Goal: Transaction & Acquisition: Purchase product/service

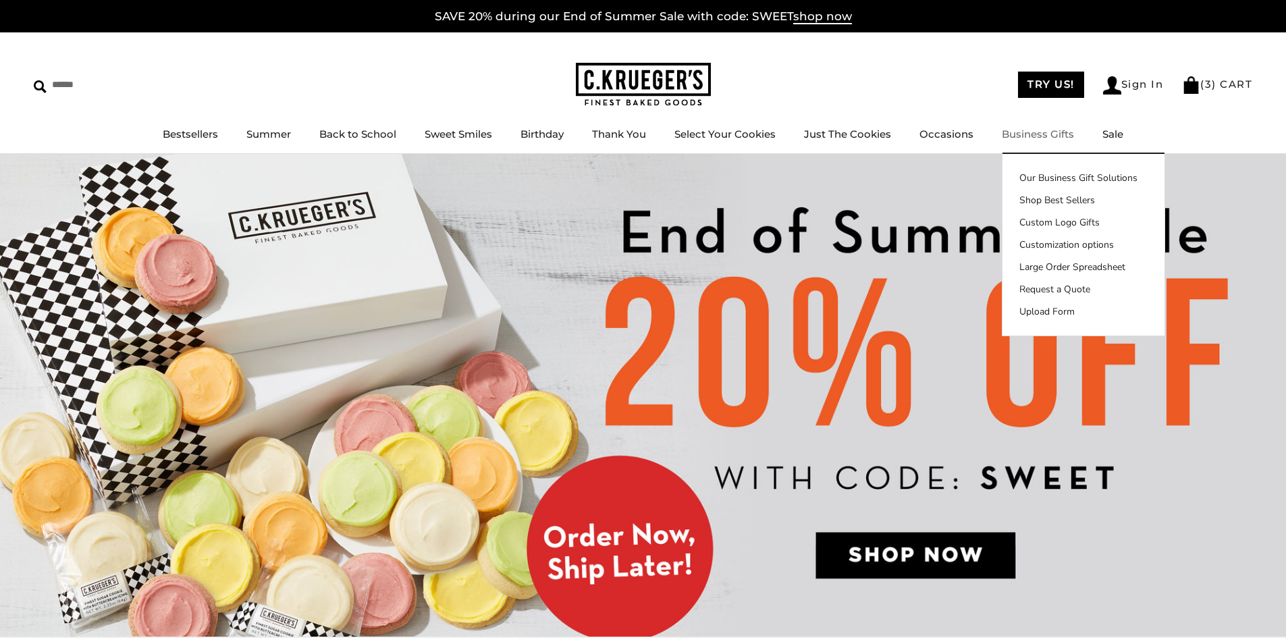
click at [1032, 130] on link "Business Gifts" at bounding box center [1038, 134] width 72 height 13
